Goal: Find specific page/section: Find specific page/section

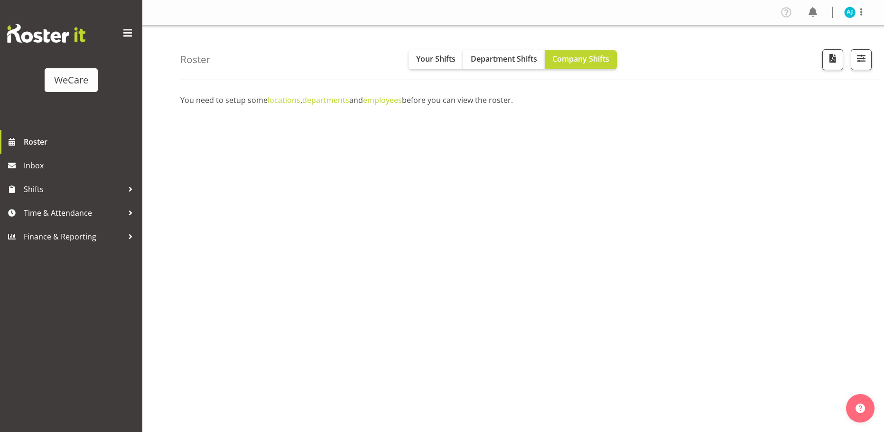
select select "location"
click at [857, 59] on span "button" at bounding box center [861, 58] width 12 height 12
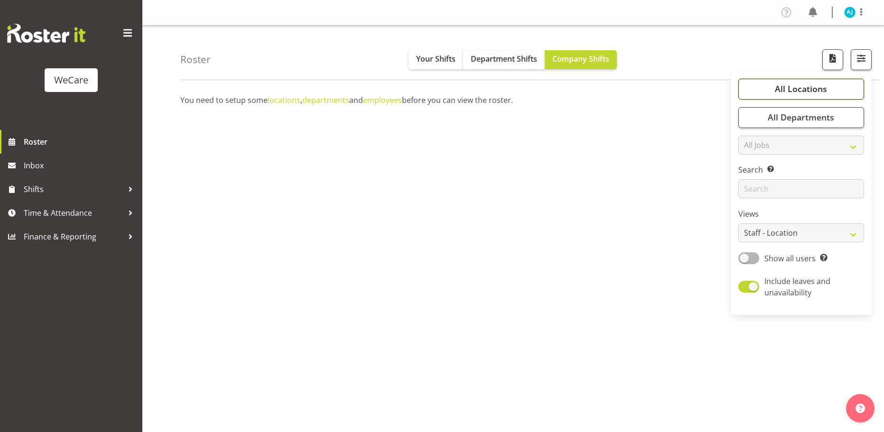
click at [794, 88] on span "All Locations" at bounding box center [801, 88] width 52 height 11
click at [787, 111] on input "text" at bounding box center [789, 115] width 86 height 15
type input "wig"
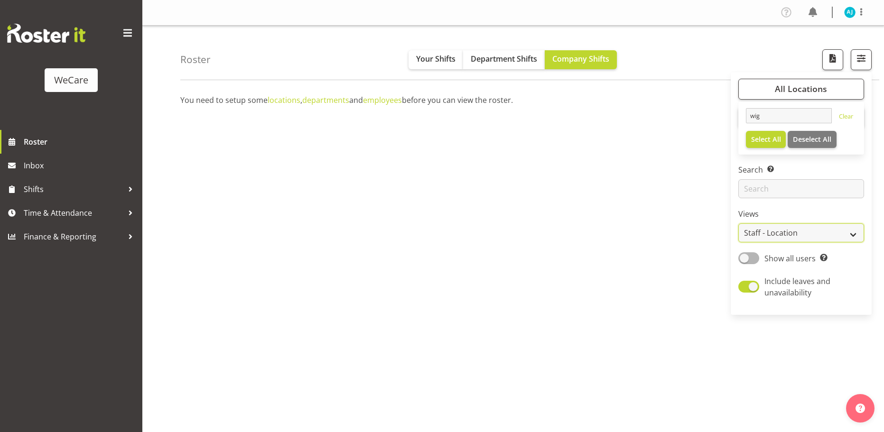
click at [766, 234] on select "Staff Role Shift - Horizontal Shift - Vertical Staff - Location" at bounding box center [801, 232] width 126 height 19
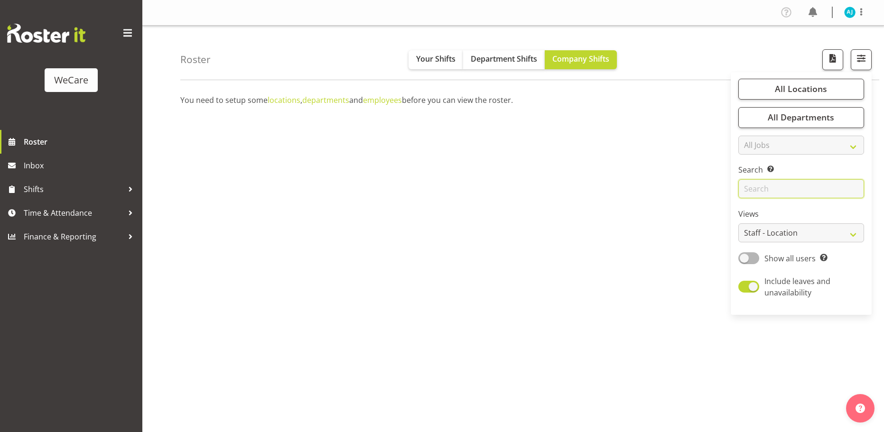
click at [765, 187] on input "text" at bounding box center [801, 188] width 126 height 19
click at [757, 144] on select "All Jobs All Jobs" at bounding box center [801, 145] width 126 height 19
click at [784, 90] on span "All Locations" at bounding box center [801, 88] width 52 height 11
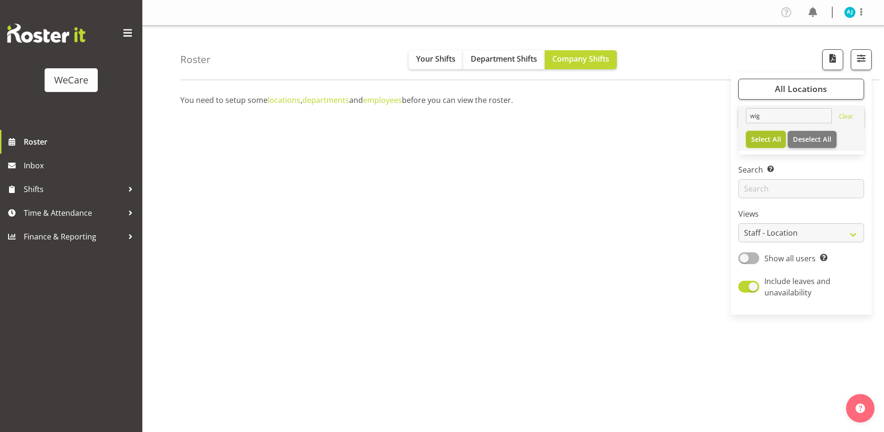
click at [772, 140] on span "Select All" at bounding box center [766, 139] width 30 height 9
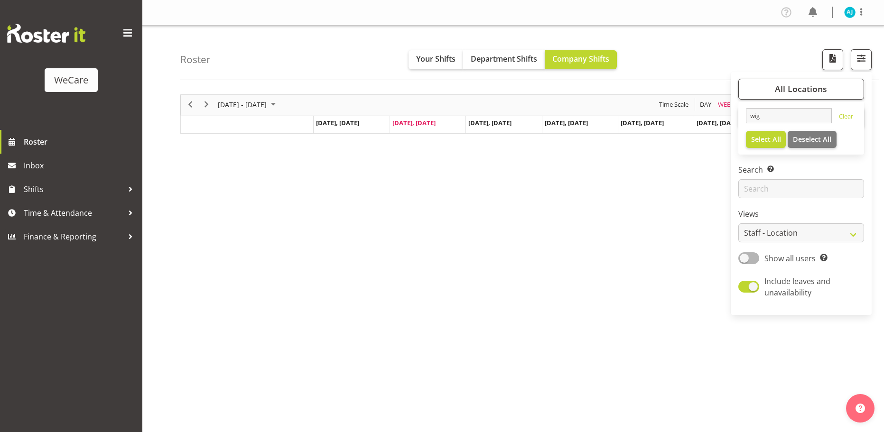
click at [803, 171] on label "Search Search for a particular employee" at bounding box center [801, 169] width 126 height 11
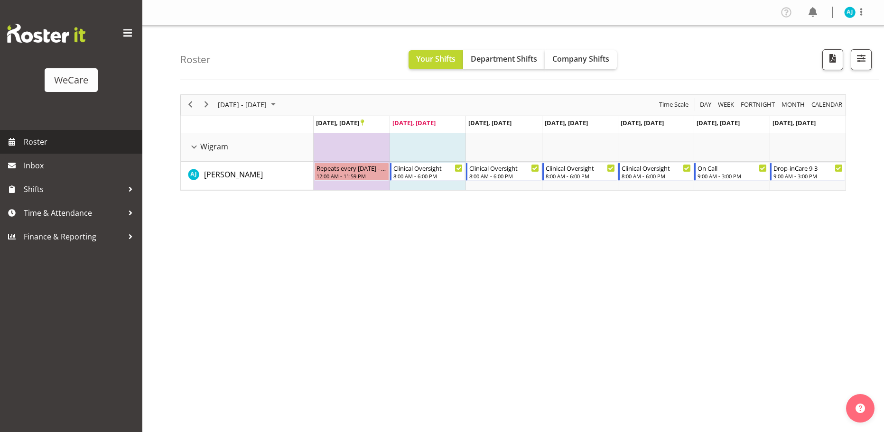
click at [37, 140] on span "Roster" at bounding box center [81, 142] width 114 height 14
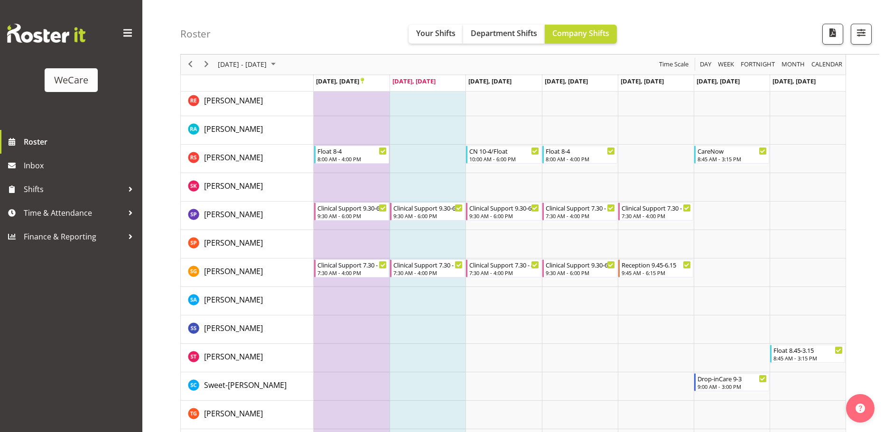
scroll to position [1091, 0]
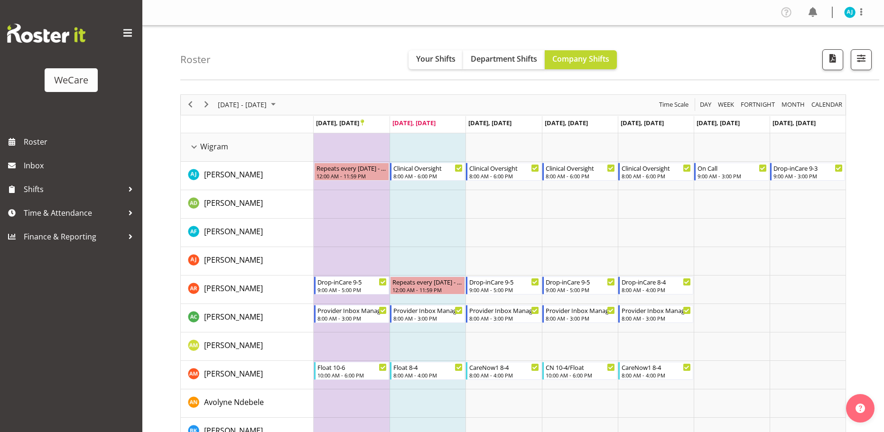
scroll to position [806, 0]
